Goal: Use online tool/utility: Utilize a website feature to perform a specific function

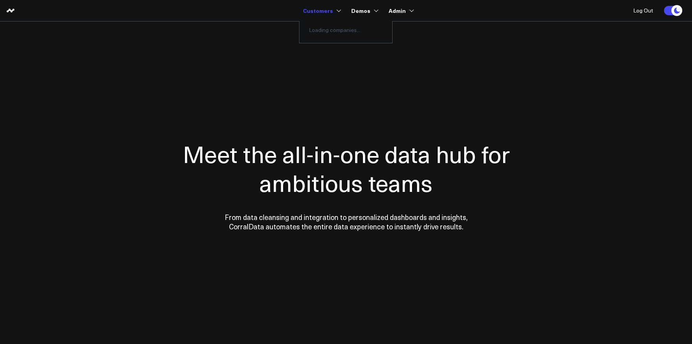
click at [321, 31] on div "Loading companies..." at bounding box center [346, 30] width 93 height 18
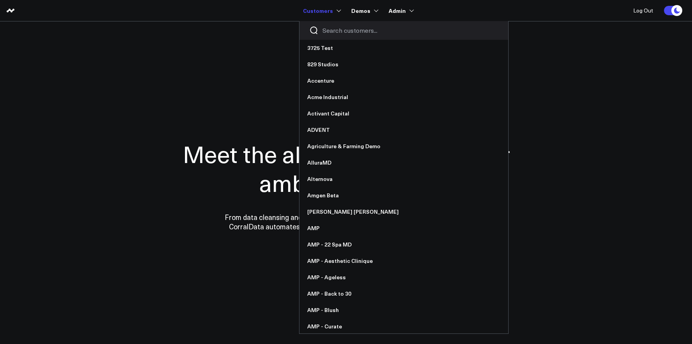
click at [327, 31] on input "Search customers input" at bounding box center [411, 30] width 176 height 9
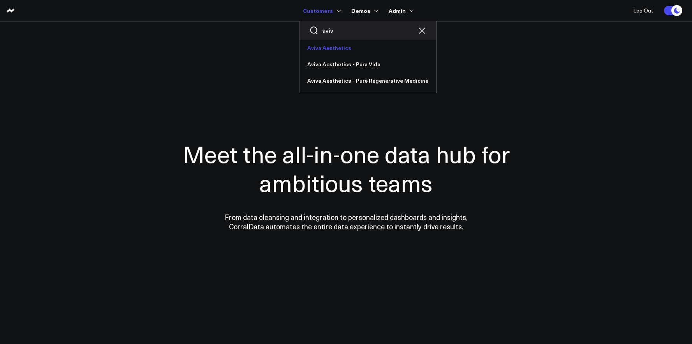
type input "aviv"
click at [351, 43] on link "Aviva Aesthetics" at bounding box center [368, 48] width 137 height 16
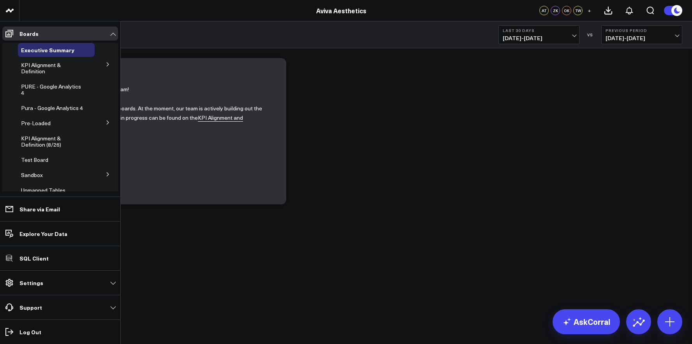
click at [100, 64] on button at bounding box center [108, 64] width 20 height 12
click at [49, 87] on span "Appointments" at bounding box center [43, 84] width 34 height 7
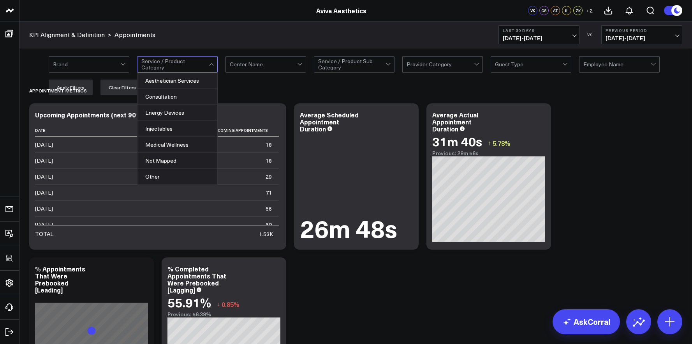
click at [193, 70] on div at bounding box center [174, 65] width 67 height 16
click at [295, 66] on div at bounding box center [263, 65] width 67 height 16
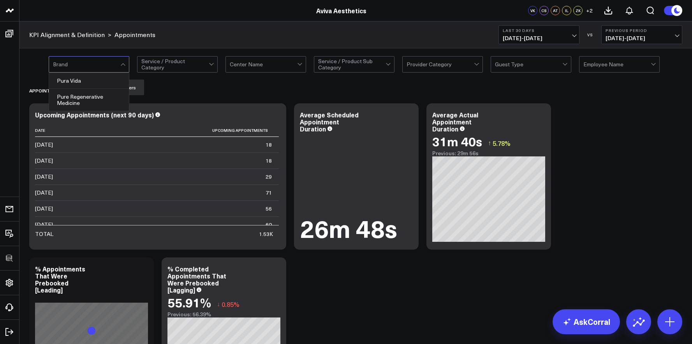
click at [109, 63] on div at bounding box center [86, 65] width 67 height 16
click at [105, 79] on div "Pura Vida" at bounding box center [89, 81] width 80 height 16
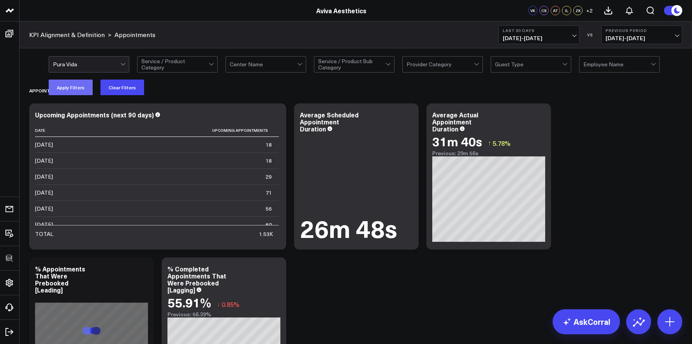
click at [77, 91] on button "Apply Filters" at bounding box center [71, 87] width 44 height 16
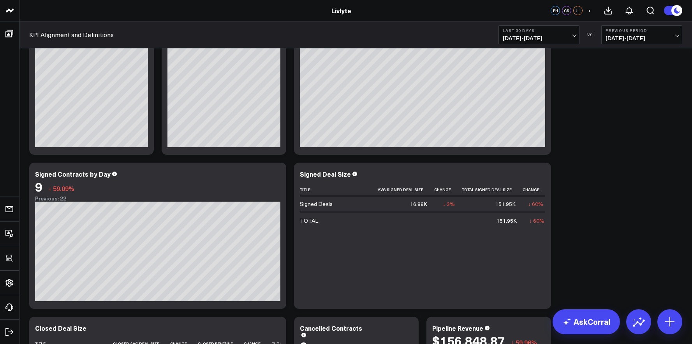
scroll to position [66, 0]
click at [277, 176] on icon at bounding box center [275, 174] width 9 height 9
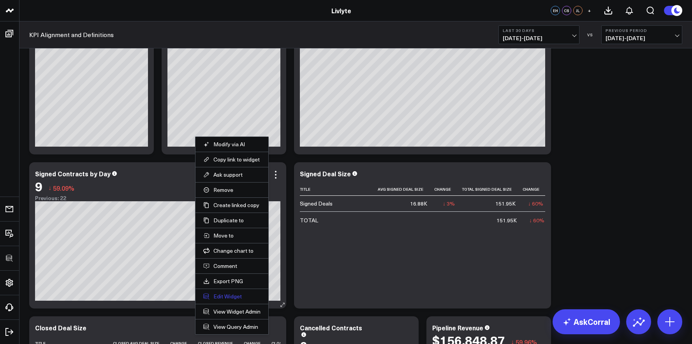
click at [237, 295] on button "Edit Widget" at bounding box center [231, 296] width 57 height 7
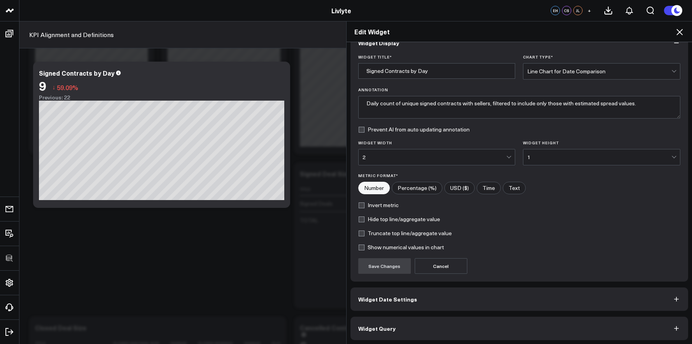
scroll to position [18, 0]
click at [452, 319] on button "Widget Query" at bounding box center [520, 326] width 338 height 23
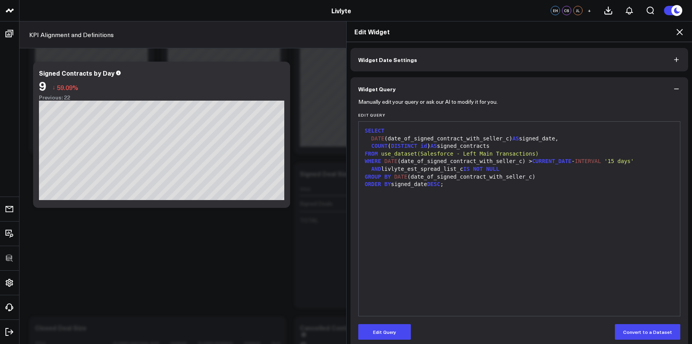
scroll to position [38, 0]
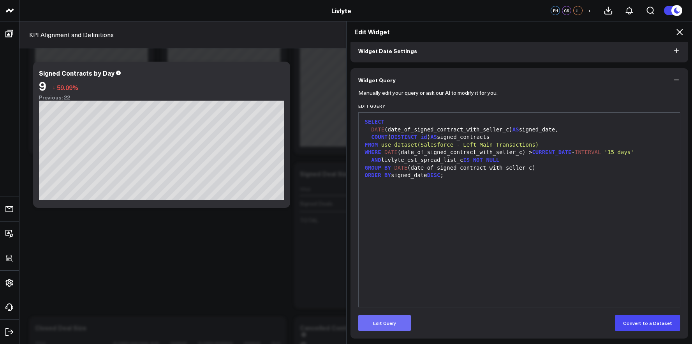
click at [388, 324] on button "Edit Query" at bounding box center [385, 323] width 53 height 16
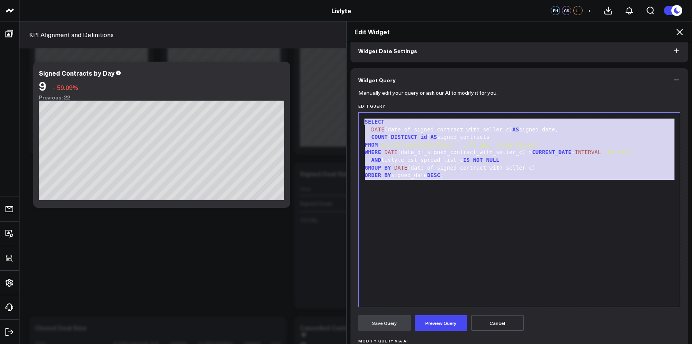
drag, startPoint x: 482, startPoint y: 195, endPoint x: 314, endPoint y: 113, distance: 187.0
click at [314, 113] on div "Edit Widget Widget Display Widget Date Settings Widget Query Manually edit your…" at bounding box center [346, 182] width 692 height 323
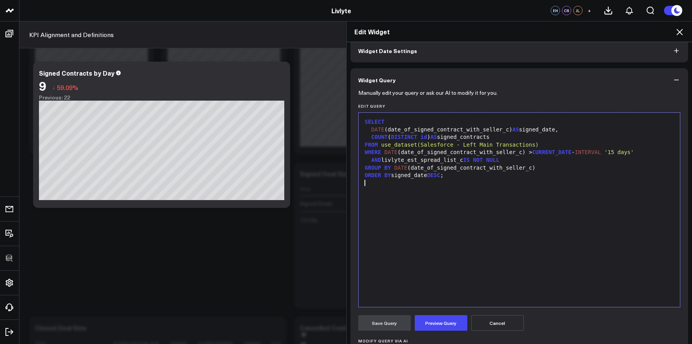
click at [500, 251] on div "SELECT DATE (date_of_signed_contract_with_seller_c) AS signed_date, COUNT ( DIS…" at bounding box center [520, 210] width 314 height 186
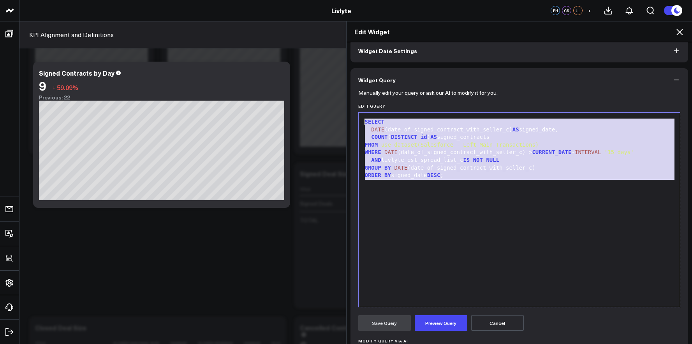
drag, startPoint x: 466, startPoint y: 183, endPoint x: 297, endPoint y: 109, distance: 184.6
click at [297, 109] on div "Edit Widget Widget Display Widget Date Settings Widget Query Manually edit your…" at bounding box center [346, 182] width 692 height 323
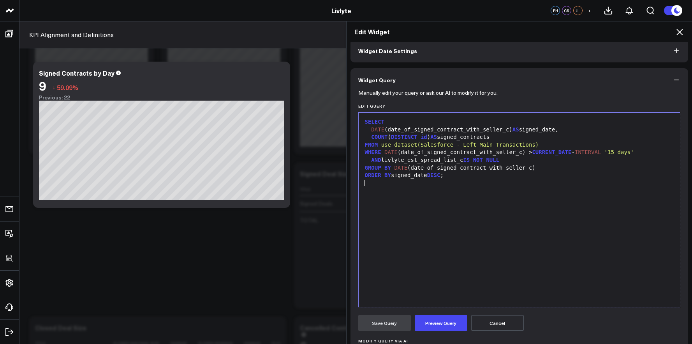
click at [450, 189] on div "SELECT DATE (date_of_signed_contract_with_seller_c) AS signed_date, COUNT ( DIS…" at bounding box center [520, 210] width 314 height 186
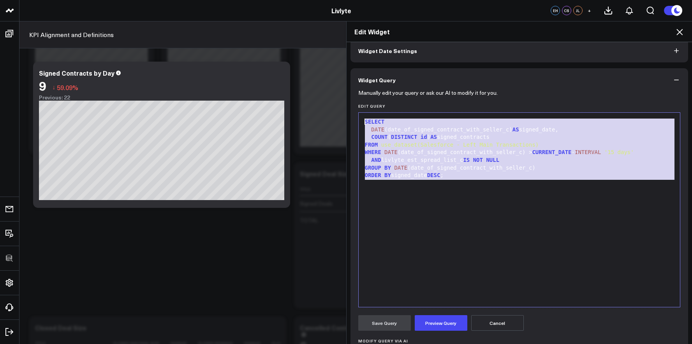
drag, startPoint x: 480, startPoint y: 180, endPoint x: 268, endPoint y: 91, distance: 229.8
click at [268, 91] on div "Edit Widget Widget Display Widget Date Settings Widget Query Manually edit your…" at bounding box center [346, 182] width 692 height 323
copy div "SELECT DATE (date_of_signed_contract_with_seller_c) AS signed_date, COUNT ( DIS…"
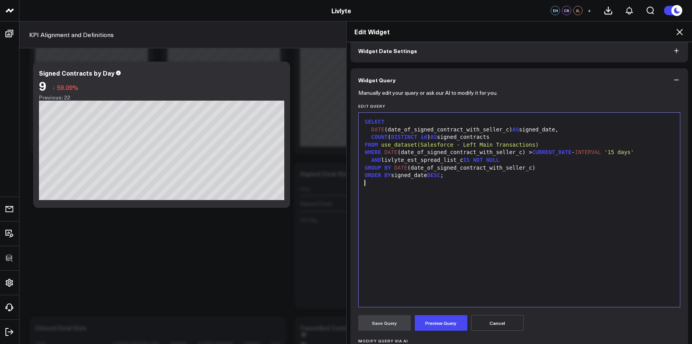
click at [436, 209] on div "SELECT DATE (date_of_signed_contract_with_seller_c) AS signed_date, COUNT ( DIS…" at bounding box center [520, 210] width 314 height 186
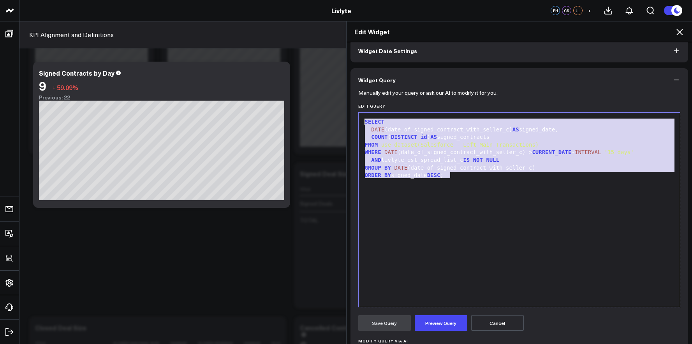
drag, startPoint x: 465, startPoint y: 178, endPoint x: 340, endPoint y: 123, distance: 136.9
click at [340, 123] on div "Edit Widget Widget Display Widget Date Settings Widget Query Manually edit your…" at bounding box center [346, 182] width 692 height 323
copy div "SELECT DATE (date_of_signed_contract_with_seller_c) AS signed_date, COUNT ( DIS…"
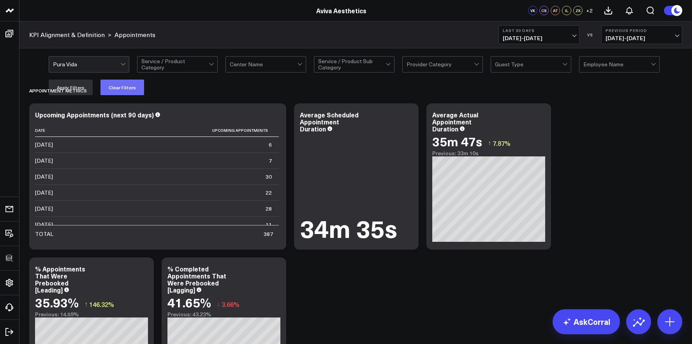
click at [120, 83] on button "Clear Filters" at bounding box center [123, 87] width 44 height 16
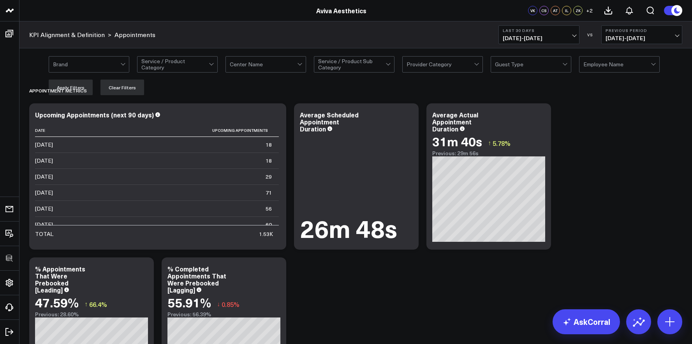
click at [595, 327] on link "AskCorral" at bounding box center [586, 321] width 67 height 25
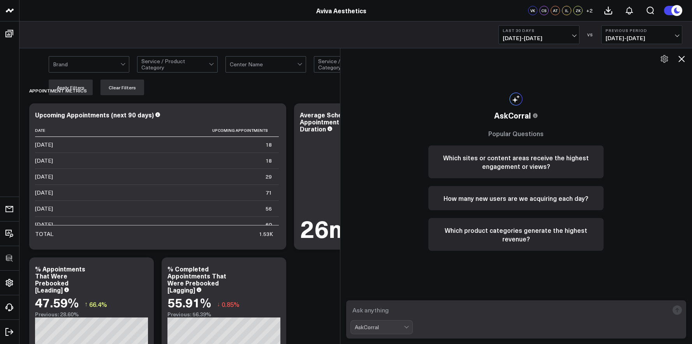
click at [569, 311] on textarea at bounding box center [510, 310] width 319 height 14
type textarea "upcoming appointments split by service"
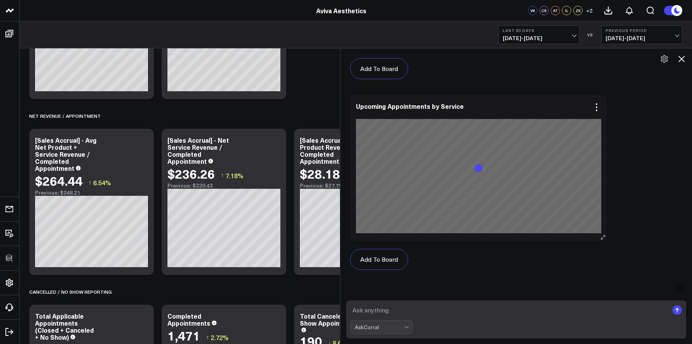
scroll to position [631, 0]
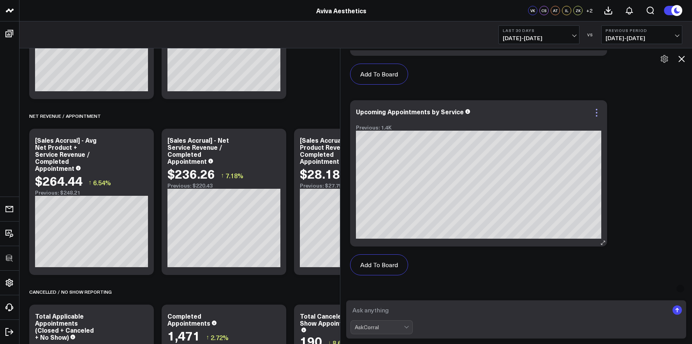
click at [599, 116] on icon at bounding box center [596, 112] width 9 height 9
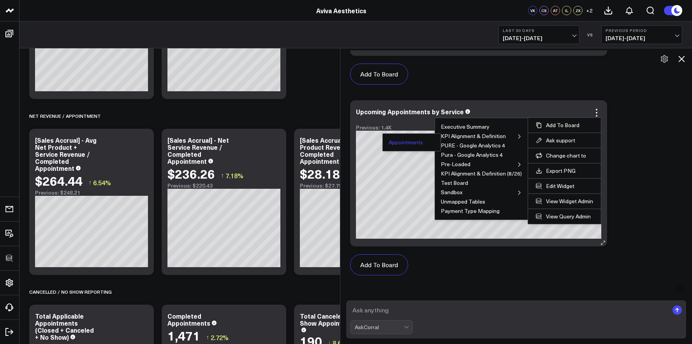
click at [417, 143] on button "Appointments" at bounding box center [406, 142] width 34 height 5
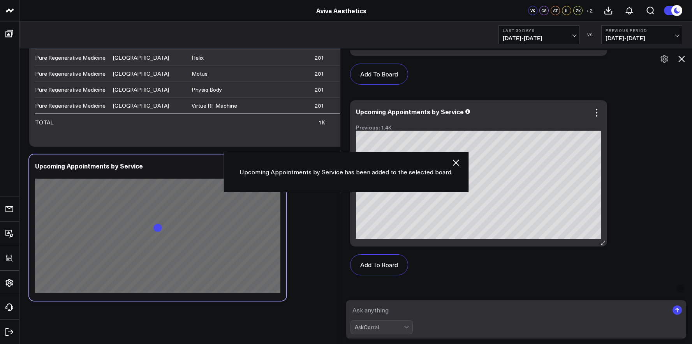
scroll to position [1891, 0]
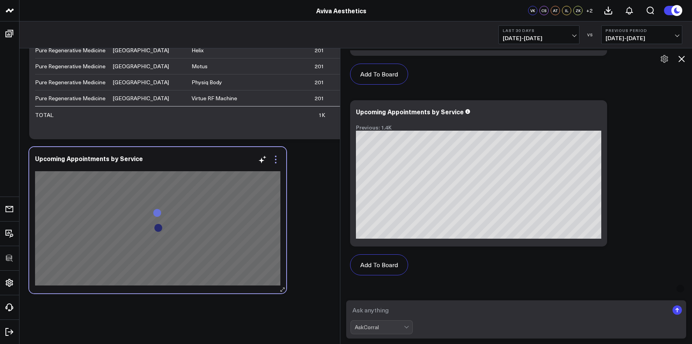
click at [278, 161] on icon at bounding box center [275, 159] width 9 height 9
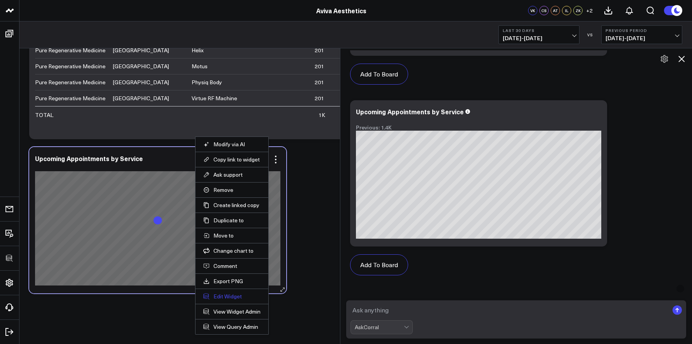
click at [231, 297] on button "Edit Widget" at bounding box center [231, 296] width 57 height 7
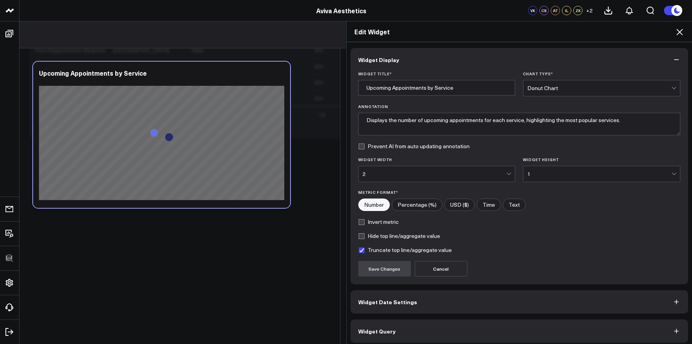
click at [553, 81] on div "Donut Chart" at bounding box center [600, 88] width 144 height 16
click at [553, 85] on div "Donut Chart" at bounding box center [600, 88] width 144 height 6
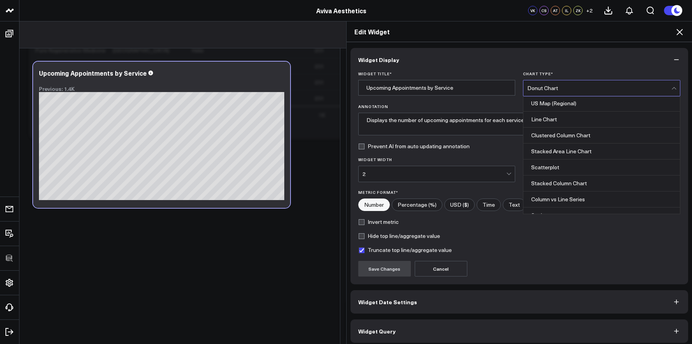
scroll to position [314, 0]
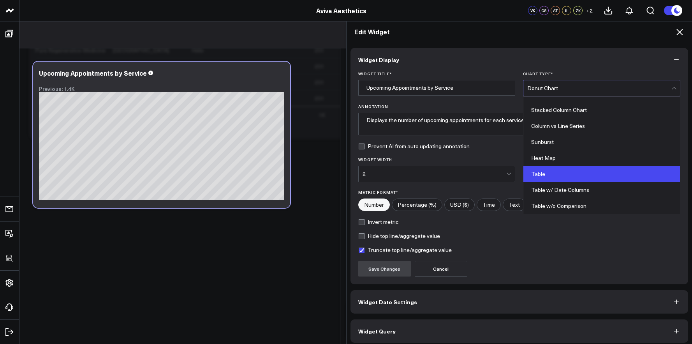
click at [548, 168] on div "Table" at bounding box center [602, 174] width 157 height 16
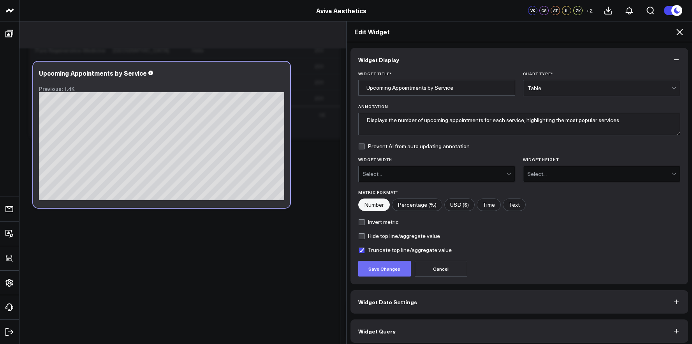
click at [386, 264] on button "Save Changes" at bounding box center [385, 269] width 53 height 16
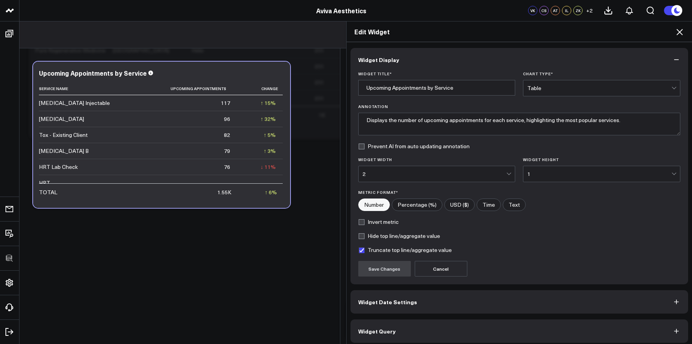
click at [551, 85] on div "Table" at bounding box center [600, 88] width 144 height 6
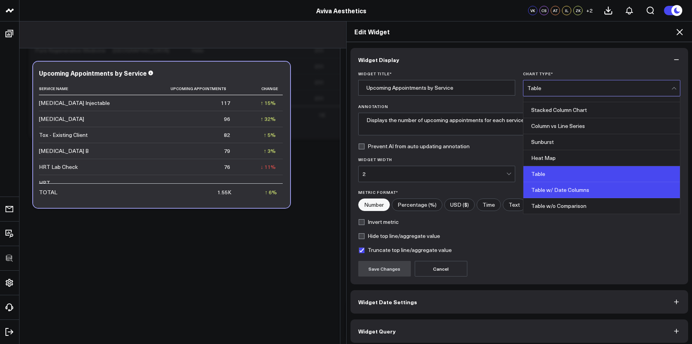
click at [553, 193] on div "Table w/ Date Columns" at bounding box center [602, 190] width 157 height 16
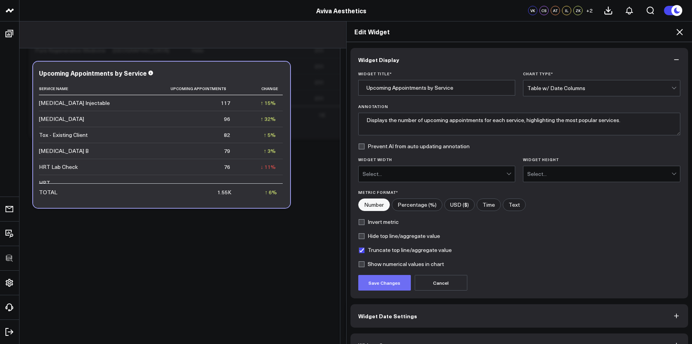
click at [404, 276] on button "Save Changes" at bounding box center [385, 283] width 53 height 16
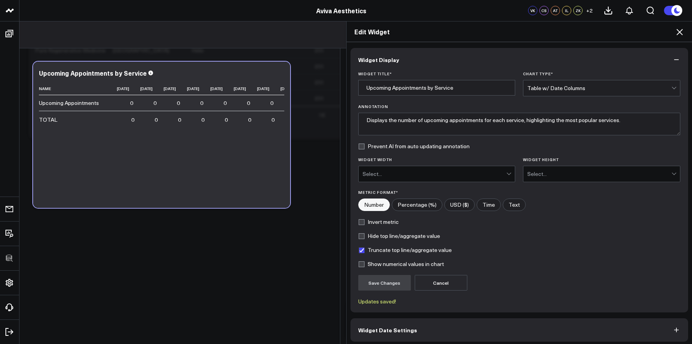
click at [555, 97] on form "Widget Title * Upcoming Appointments by Service Chart Type * Table w/ Date Colu…" at bounding box center [520, 187] width 323 height 233
click at [555, 94] on div "Table w/ Date Columns" at bounding box center [600, 88] width 144 height 16
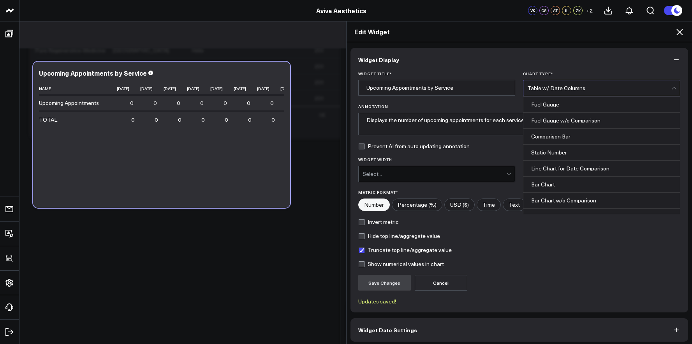
scroll to position [304, 0]
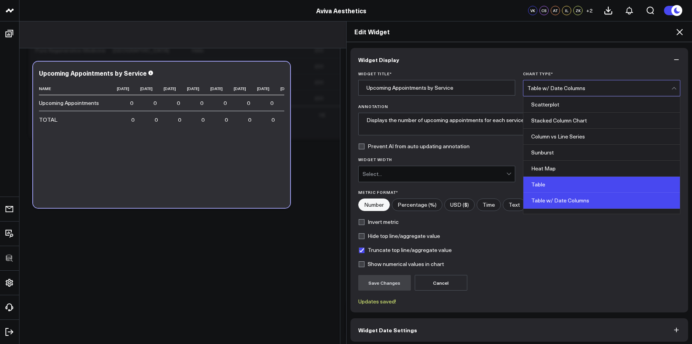
click at [547, 180] on div "Table" at bounding box center [602, 185] width 157 height 16
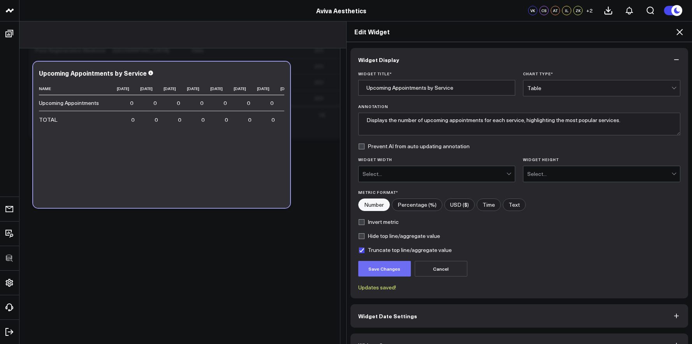
click at [389, 262] on button "Save Changes" at bounding box center [385, 269] width 53 height 16
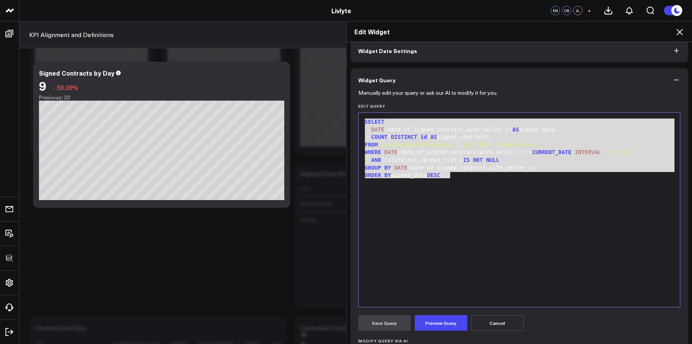
scroll to position [38, 0]
